Goal: Find specific page/section: Find specific page/section

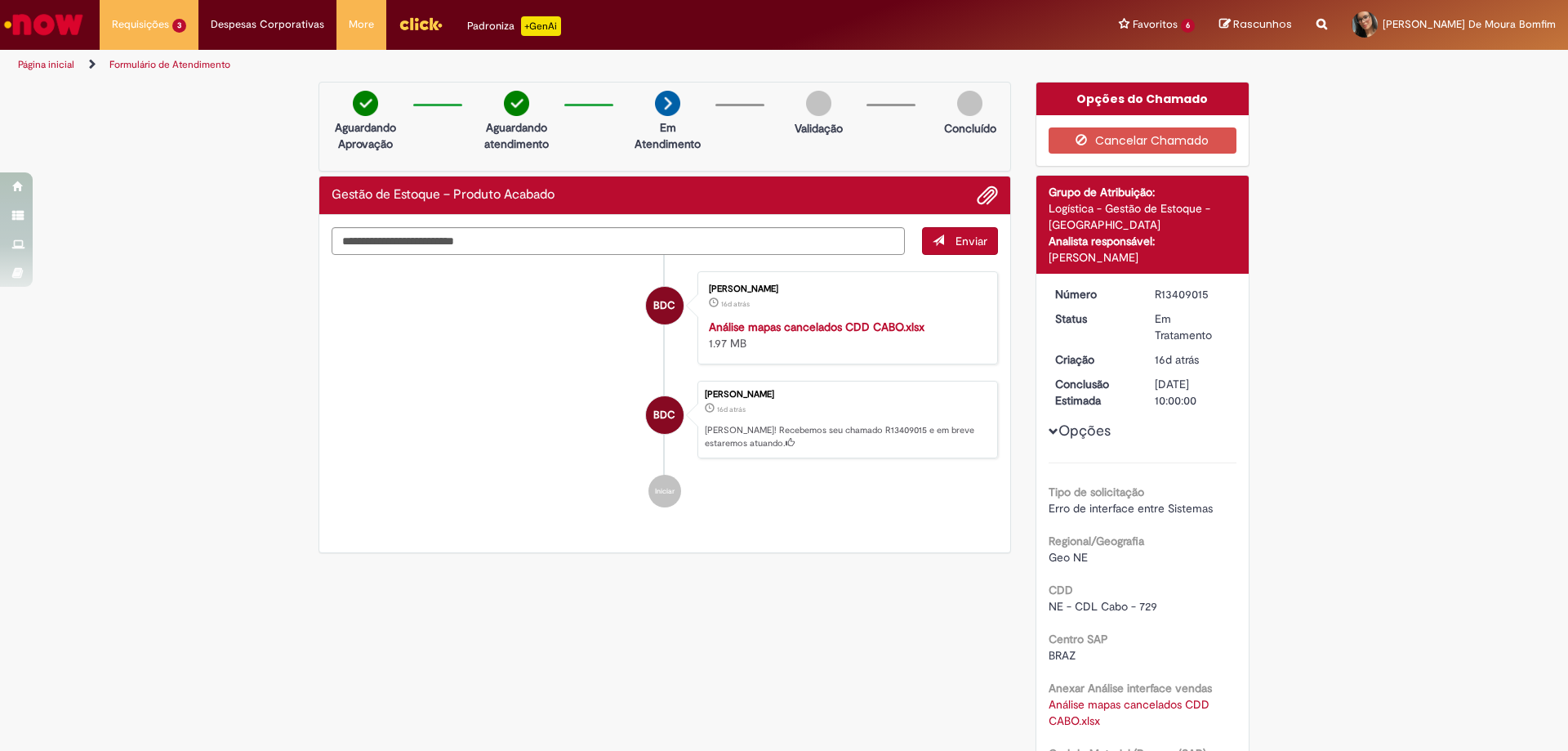
click at [50, 39] on img "Ir para a Homepage" at bounding box center [44, 24] width 84 height 33
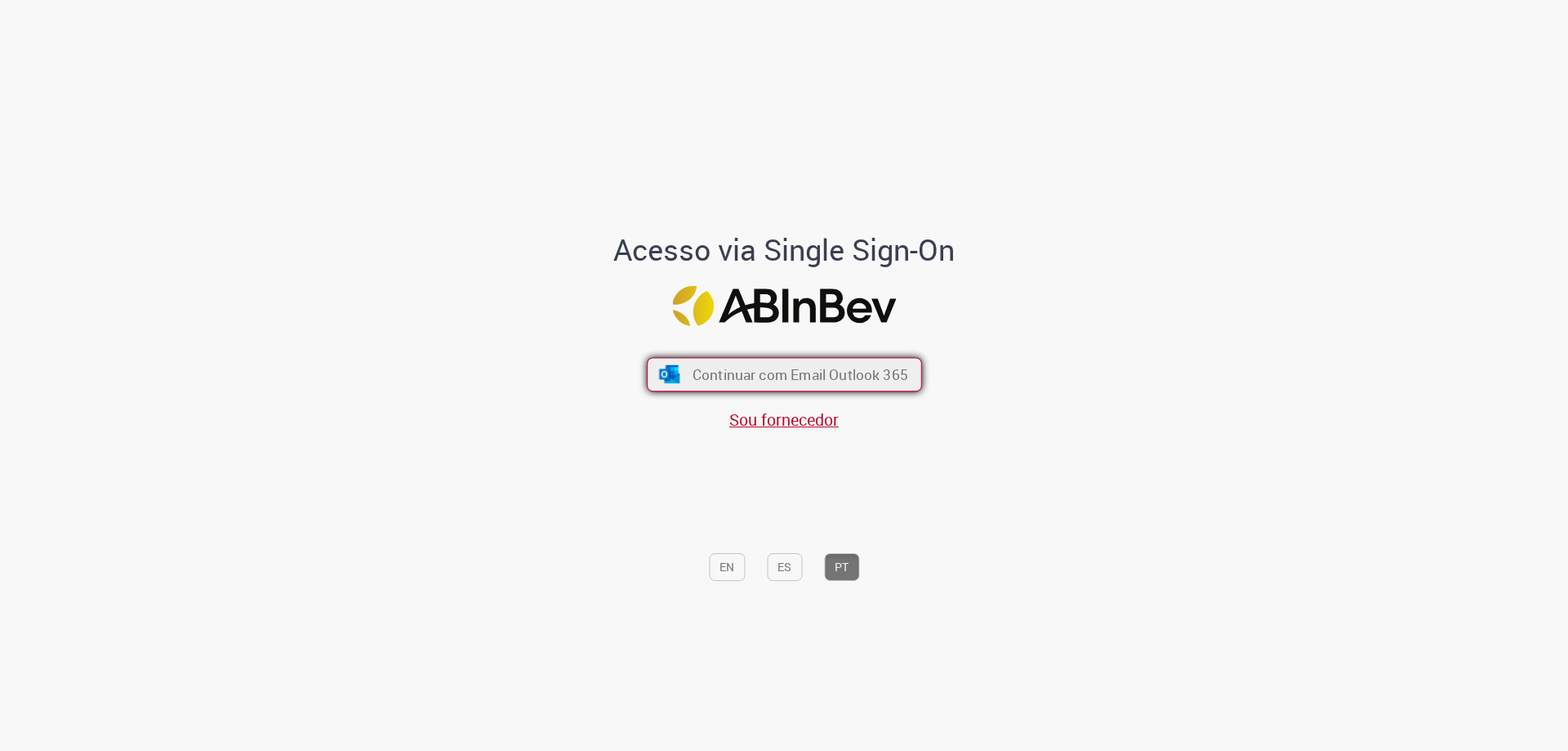
click at [859, 366] on span "Continuar com Email Outlook 365" at bounding box center [800, 374] width 216 height 18
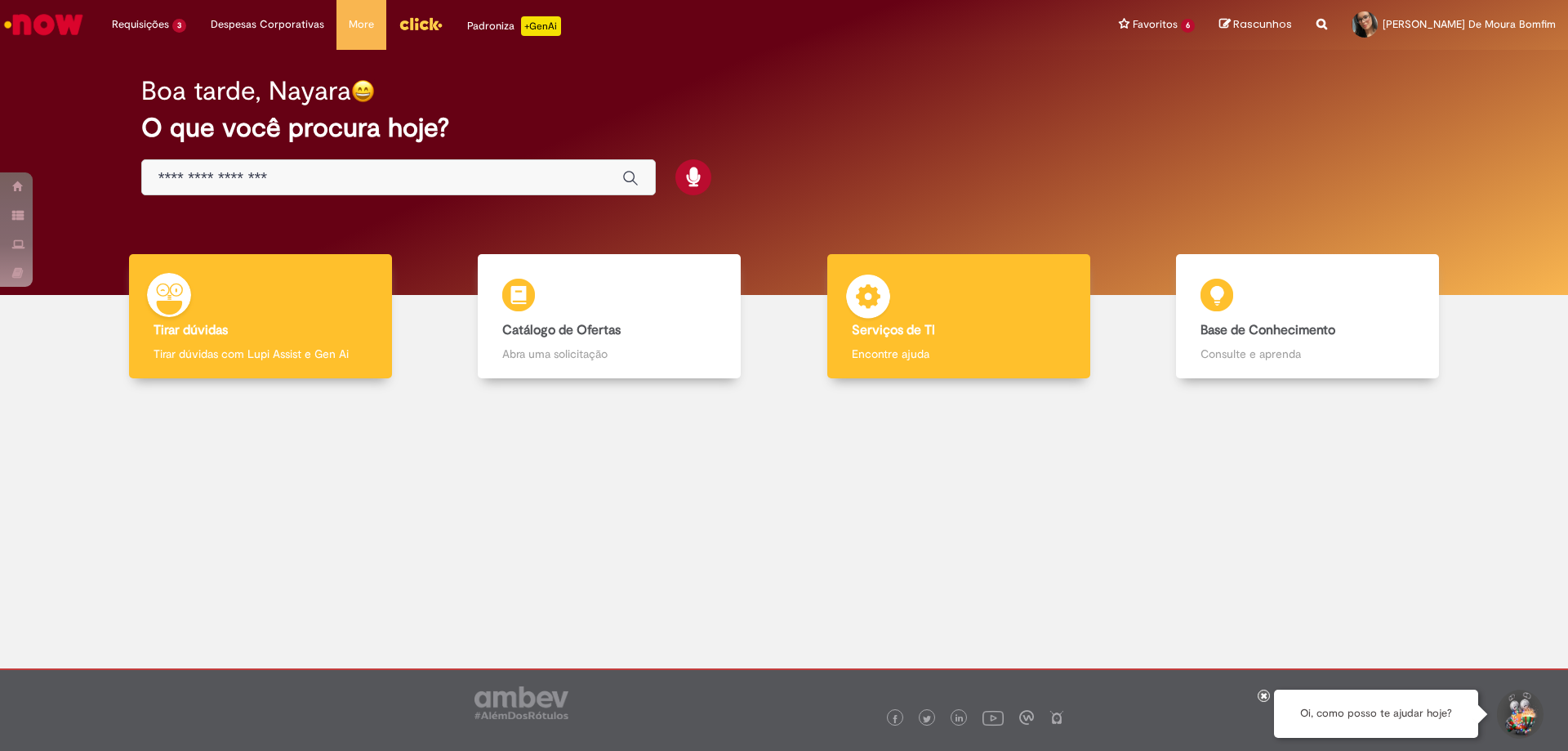
click at [918, 335] on b "Serviços de TI" at bounding box center [894, 329] width 83 height 17
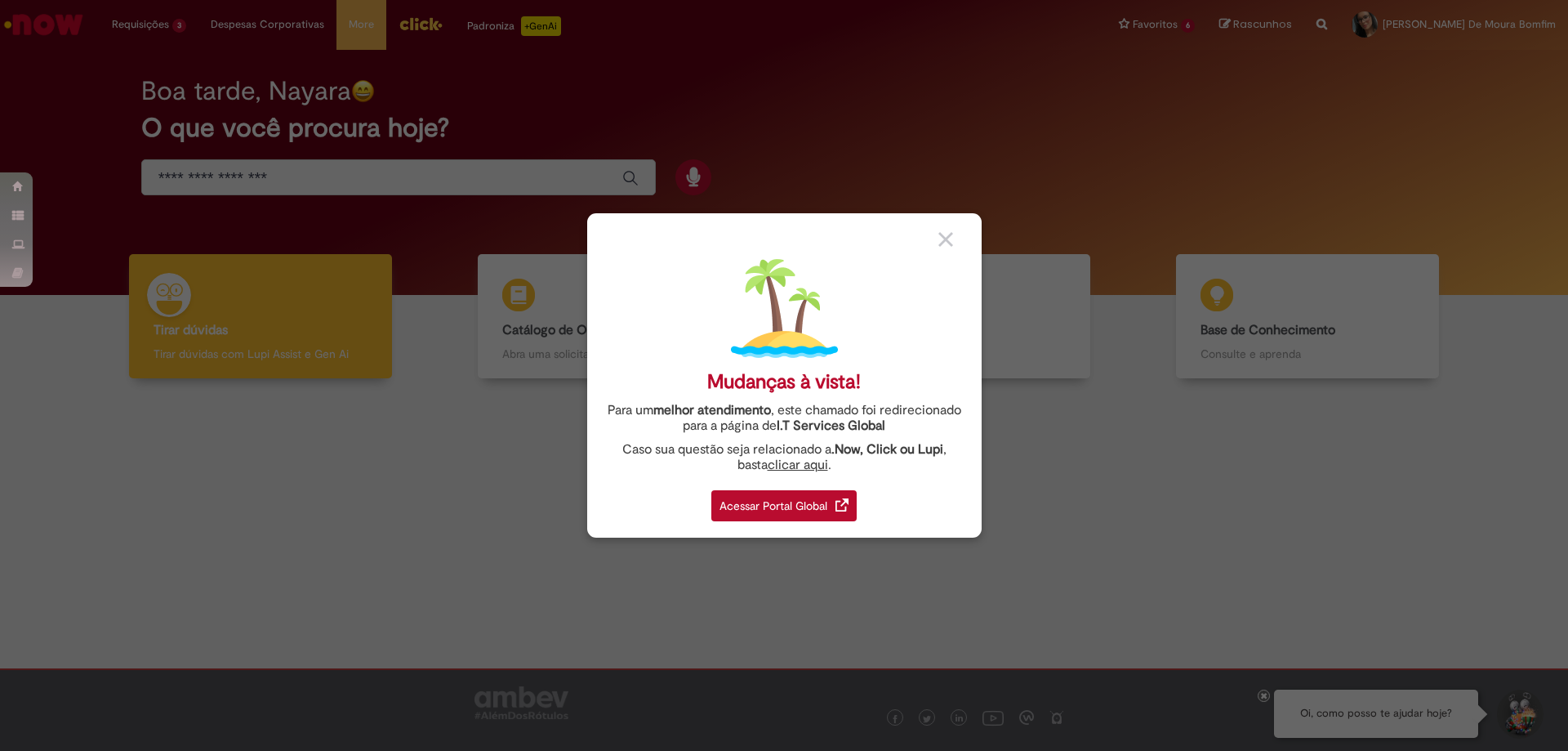
click at [842, 498] on img at bounding box center [842, 504] width 13 height 13
